Goal: Task Accomplishment & Management: Complete application form

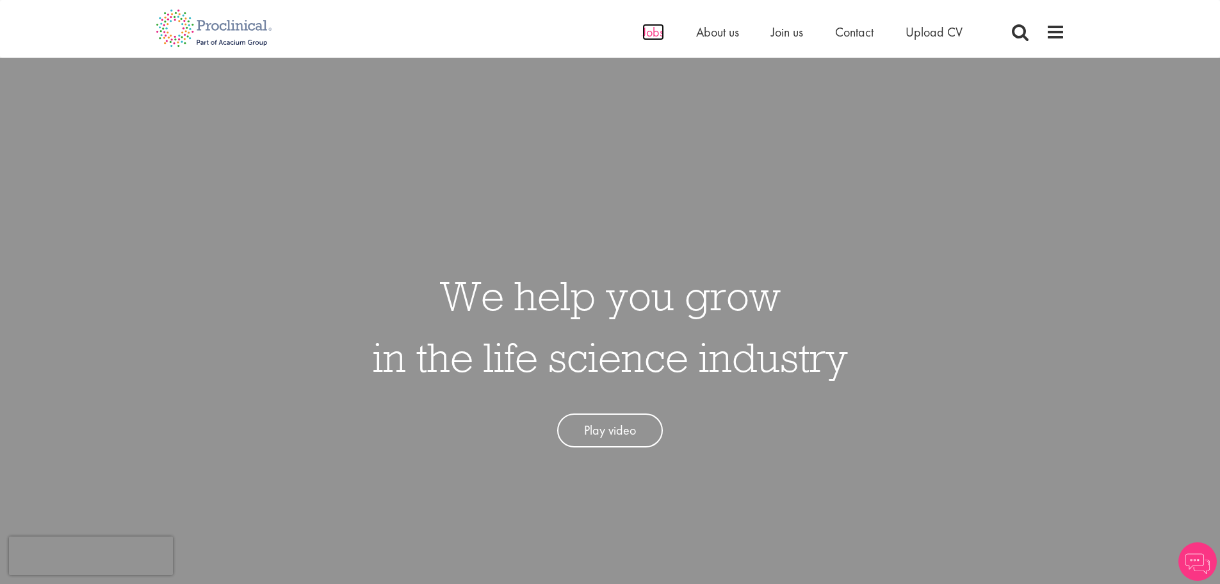
click at [659, 38] on span "Jobs" at bounding box center [654, 32] width 22 height 17
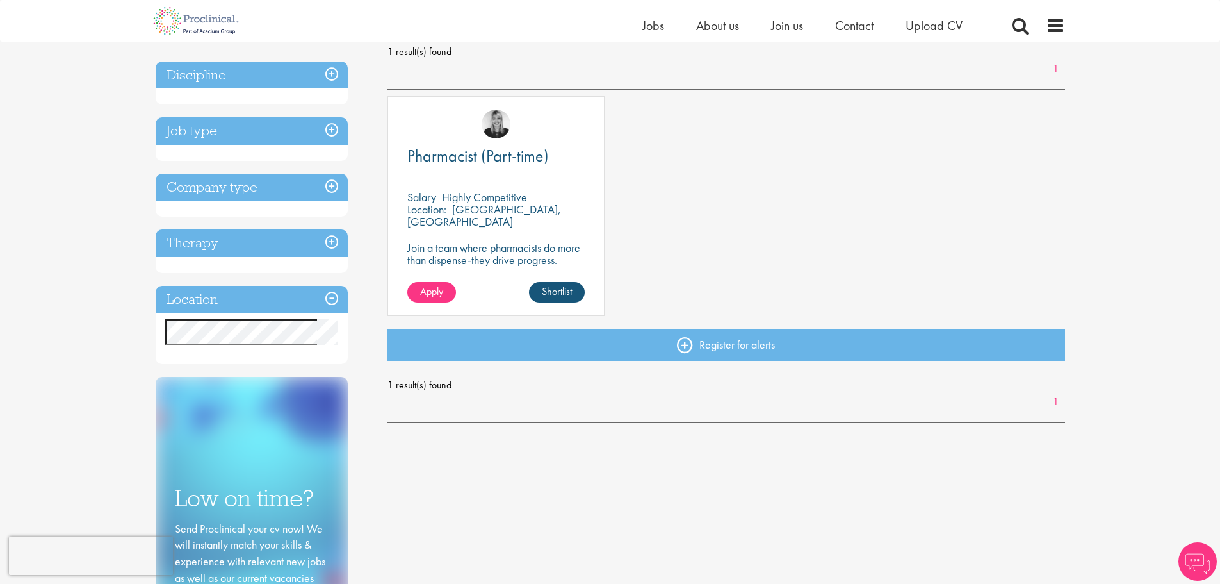
scroll to position [192, 0]
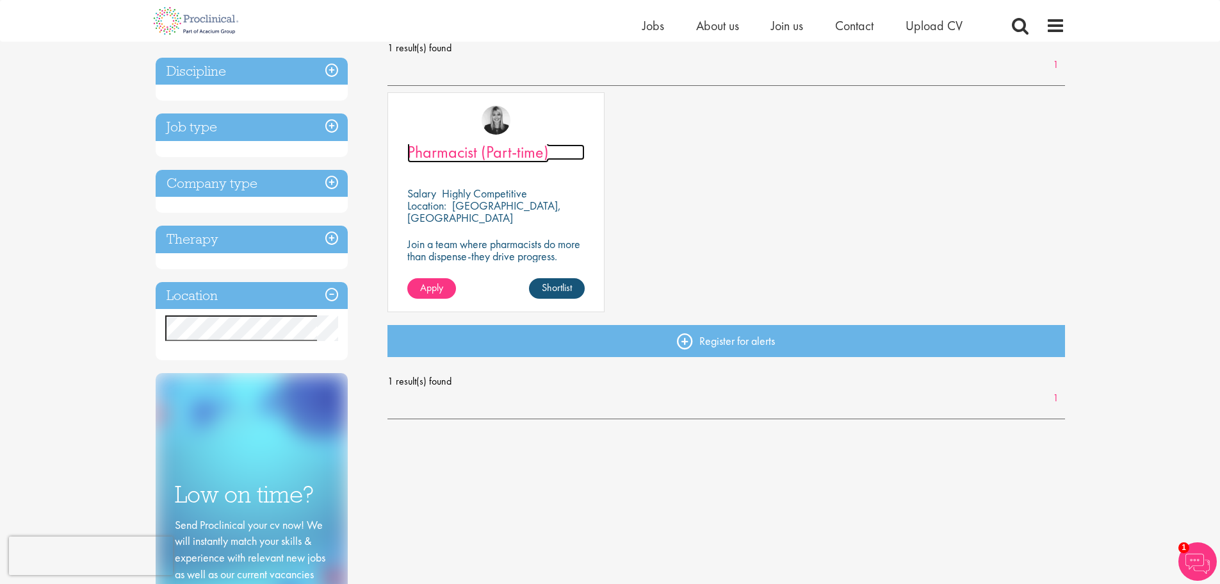
click at [475, 154] on span "Pharmacist (Part-time)" at bounding box center [478, 152] width 142 height 22
